Goal: Task Accomplishment & Management: Manage account settings

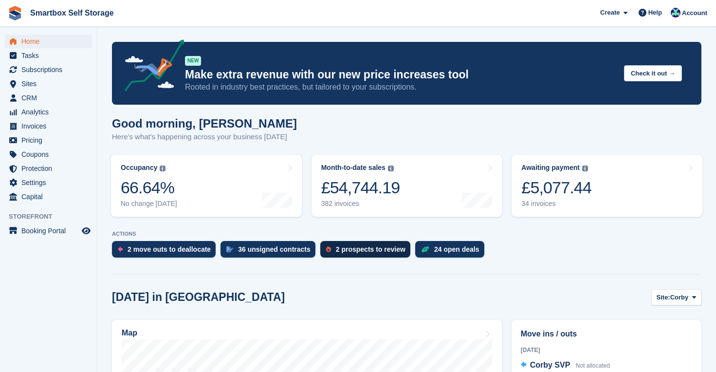
click at [380, 250] on div "2 prospects to review" at bounding box center [371, 249] width 70 height 8
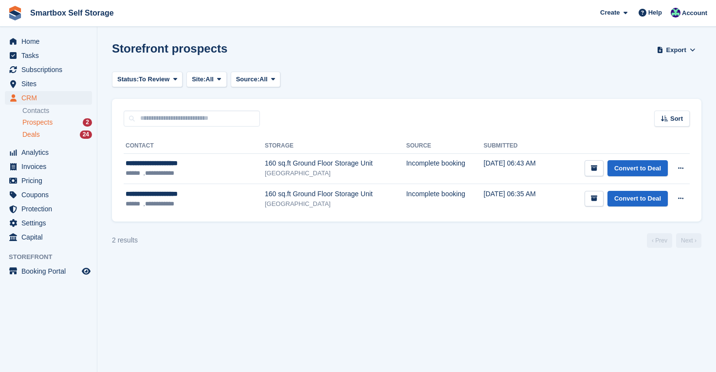
click at [59, 133] on div "Deals 24" at bounding box center [57, 134] width 70 height 9
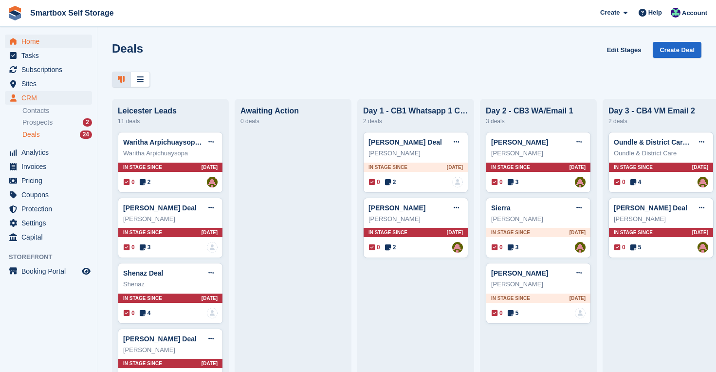
click at [34, 43] on span "Home" at bounding box center [50, 42] width 58 height 14
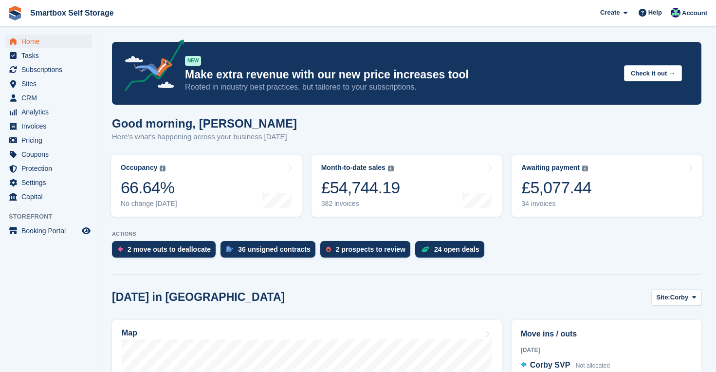
click at [28, 39] on span "Home" at bounding box center [50, 42] width 58 height 14
click at [359, 242] on div "24 open deals" at bounding box center [354, 249] width 69 height 17
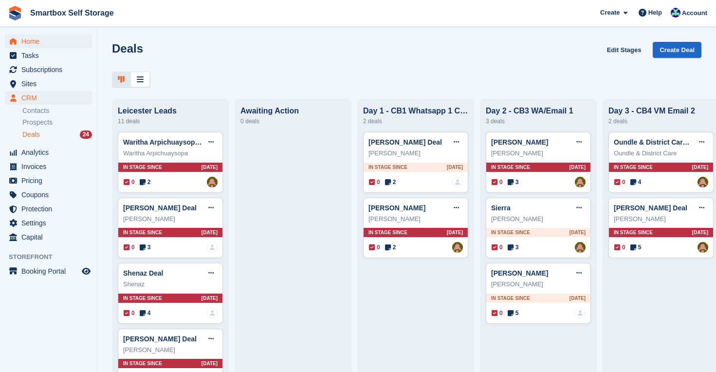
click at [37, 40] on span "Home" at bounding box center [50, 42] width 58 height 14
